Goal: Task Accomplishment & Management: Use online tool/utility

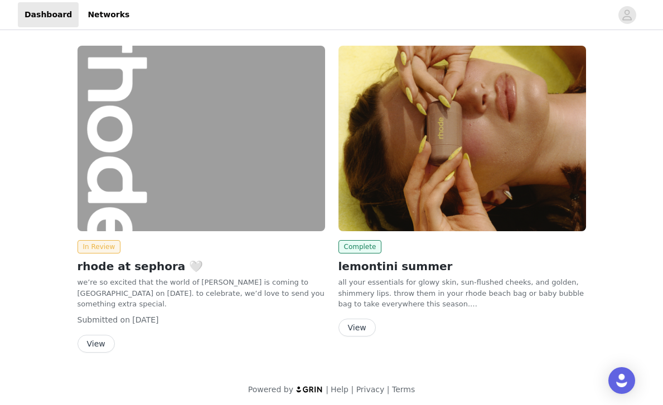
click at [167, 184] on img at bounding box center [200, 139] width 247 height 186
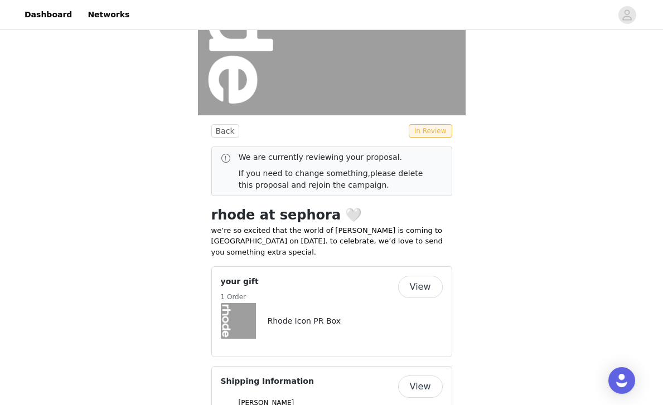
scroll to position [303, 0]
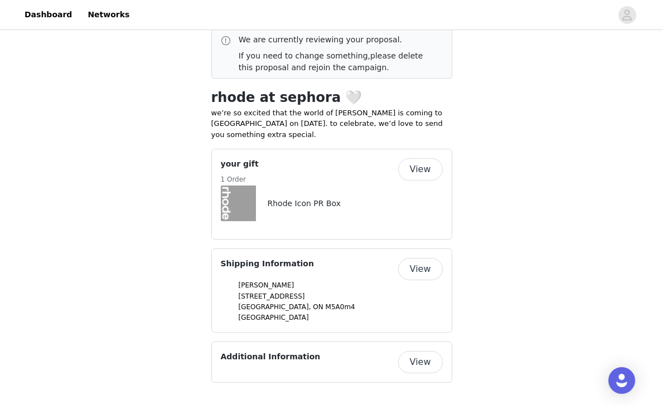
click at [425, 164] on button "View" at bounding box center [420, 169] width 45 height 22
